Goal: Transaction & Acquisition: Purchase product/service

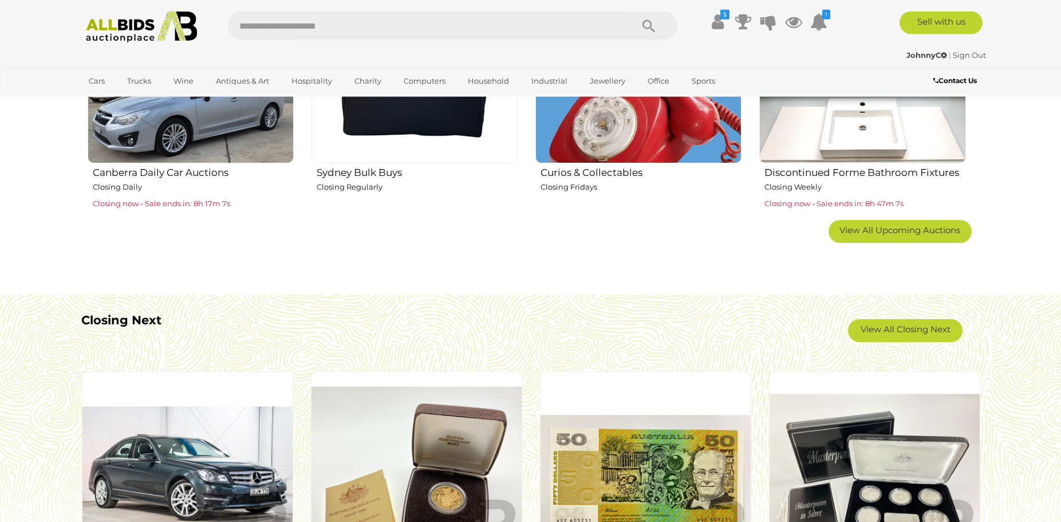
scroll to position [934, 0]
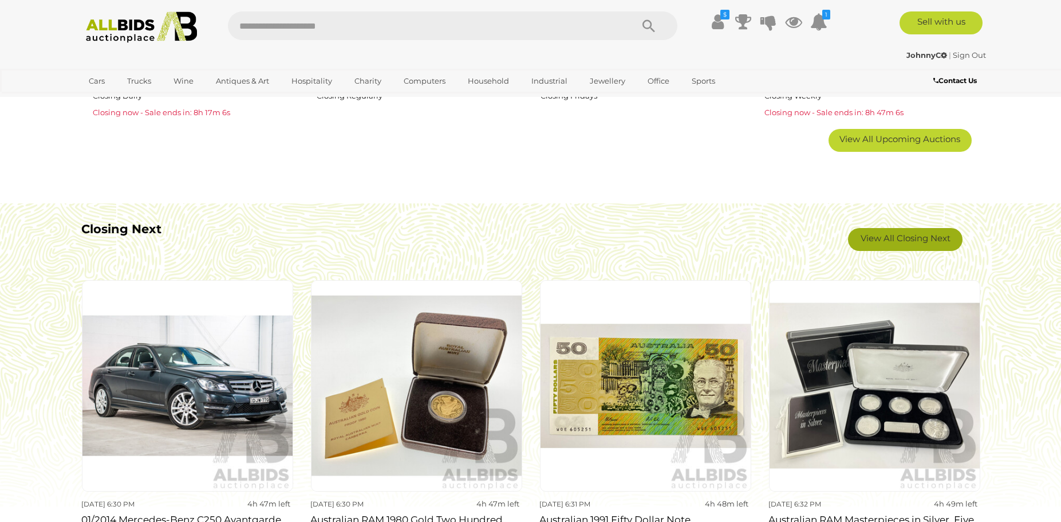
click at [936, 232] on link "View All Closing Next" at bounding box center [905, 239] width 115 height 23
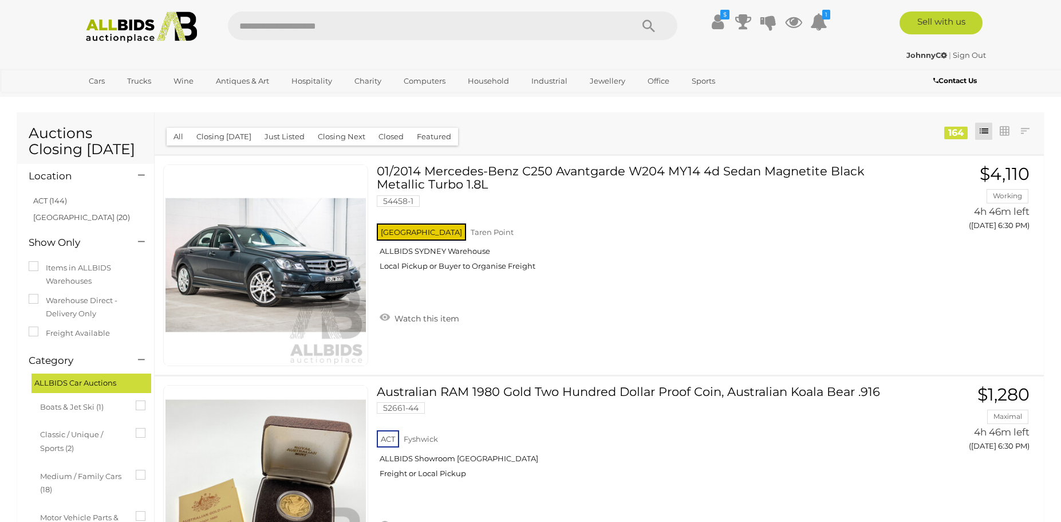
click at [301, 30] on input "text" at bounding box center [424, 25] width 393 height 29
type input "*******"
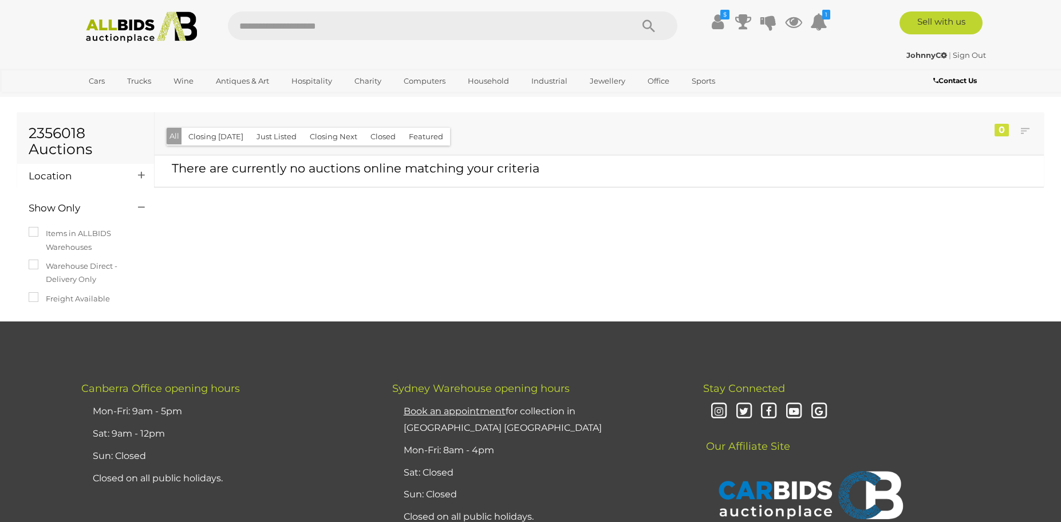
click at [322, 22] on input "text" at bounding box center [424, 25] width 393 height 29
click at [116, 31] on img at bounding box center [142, 26] width 124 height 31
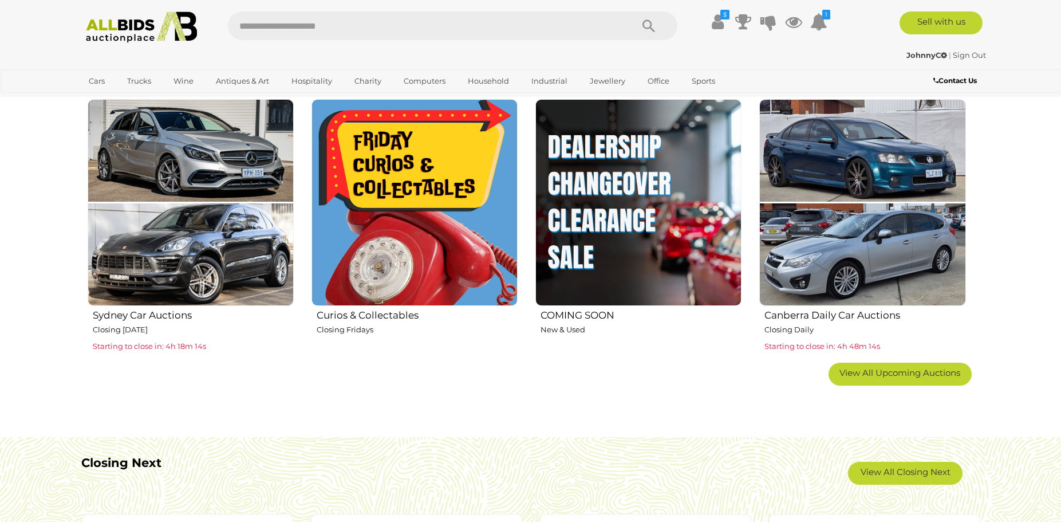
scroll to position [993, 0]
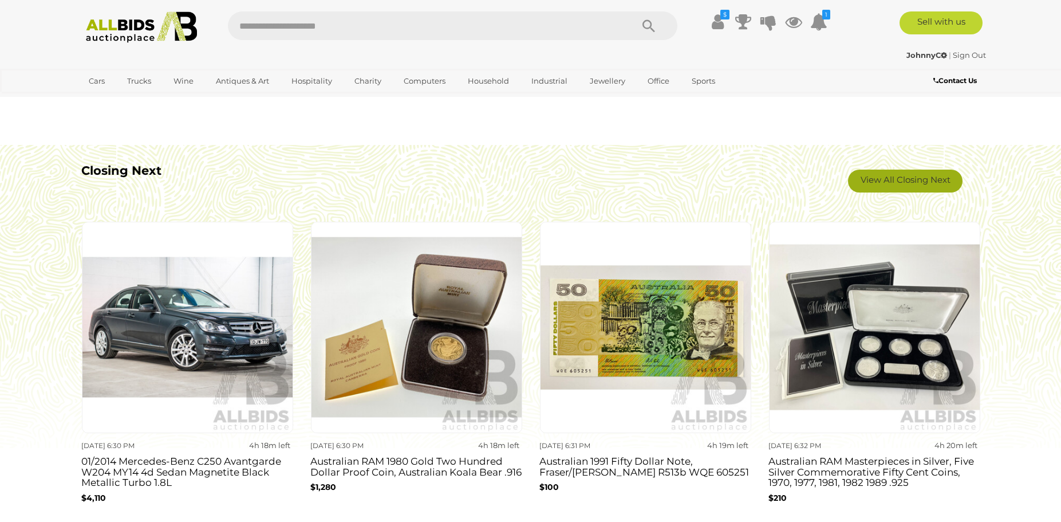
click at [902, 179] on link "View All Closing Next" at bounding box center [905, 180] width 115 height 23
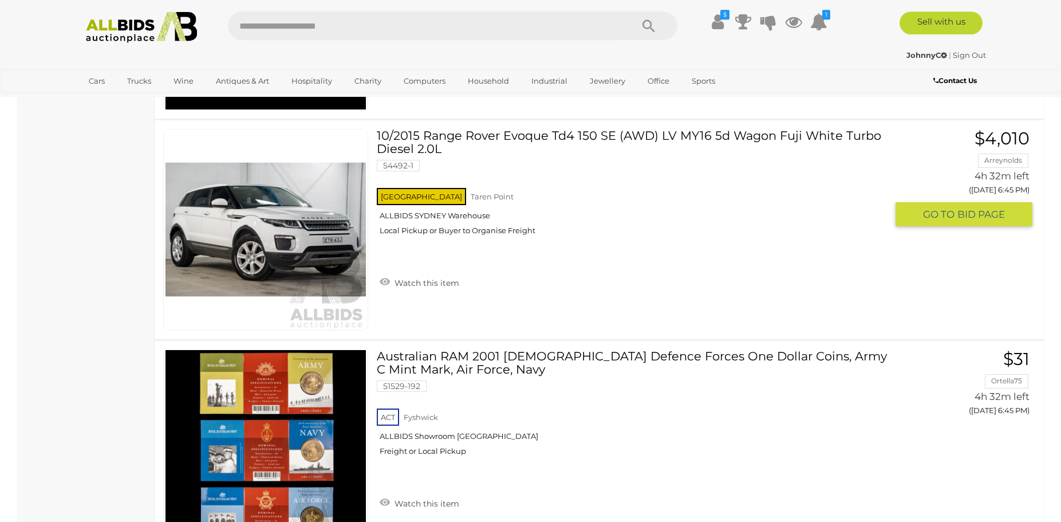
scroll to position [3738, 0]
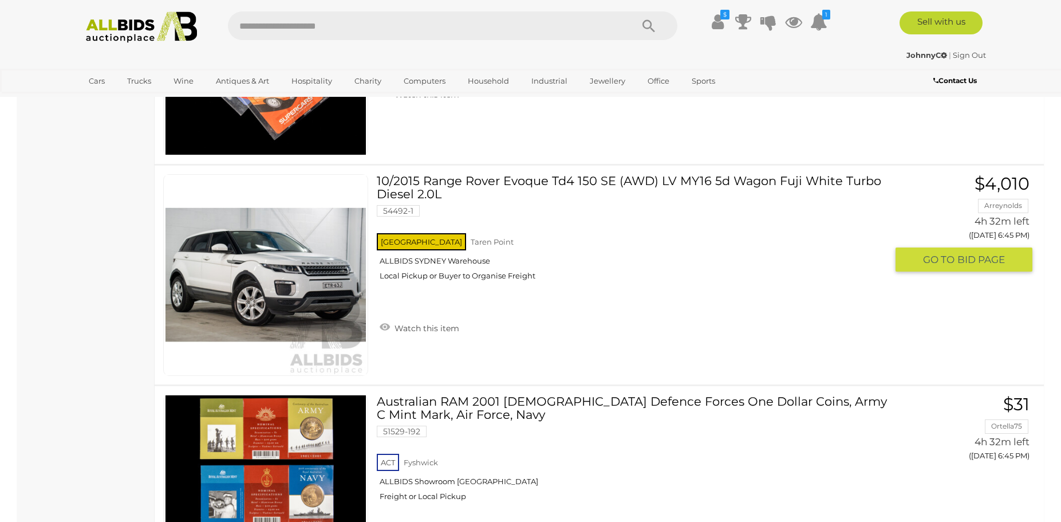
click at [263, 253] on link at bounding box center [265, 275] width 205 height 202
